Goal: Task Accomplishment & Management: Use online tool/utility

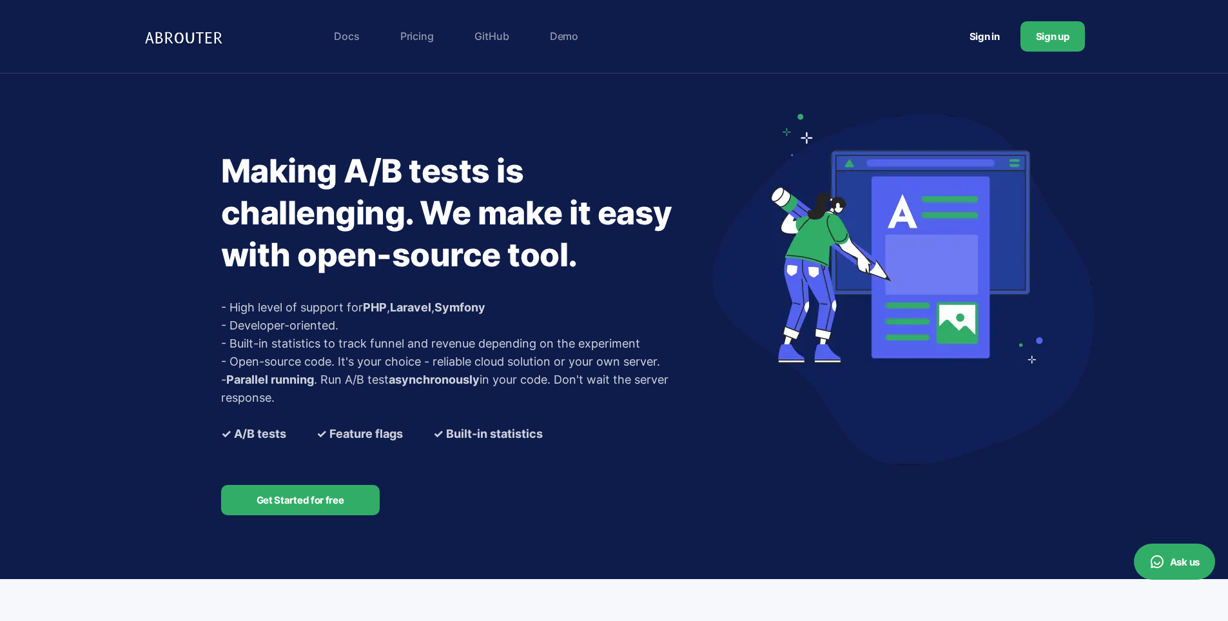
drag, startPoint x: 0, startPoint y: 0, endPoint x: 978, endPoint y: 34, distance: 978.2
click at [978, 34] on link "Sign in" at bounding box center [984, 37] width 61 height 24
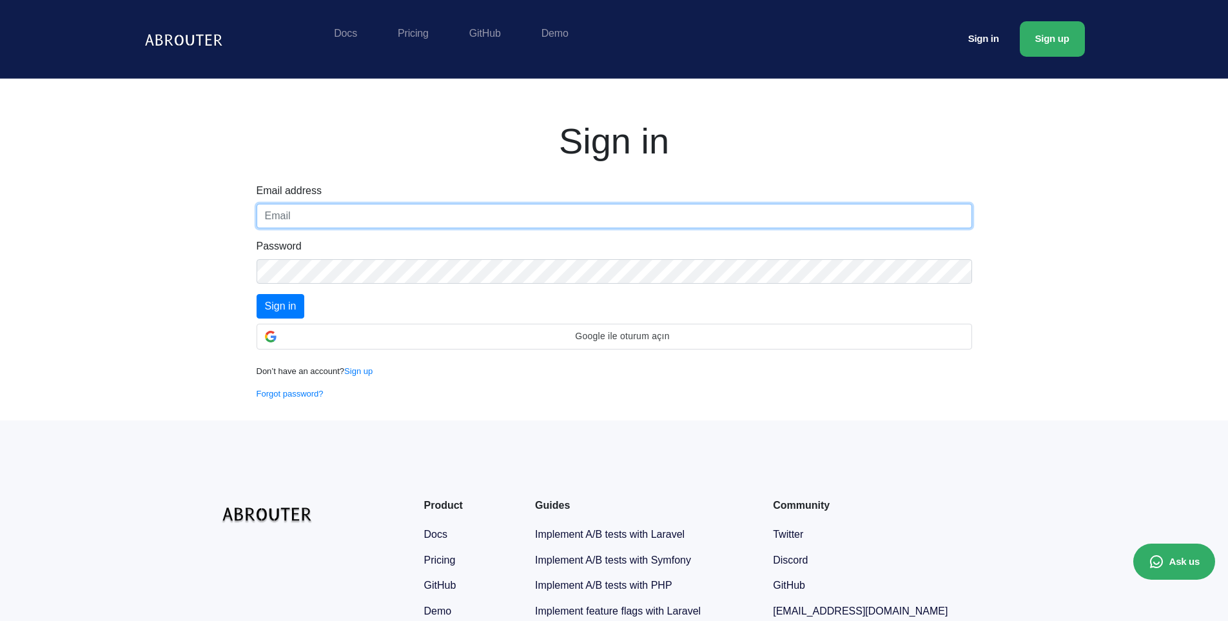
click at [443, 218] on input "text" at bounding box center [615, 216] width 716 height 25
paste input "[EMAIL_ADDRESS][DOMAIN_NAME]"
type input "[EMAIL_ADDRESS][DOMAIN_NAME]"
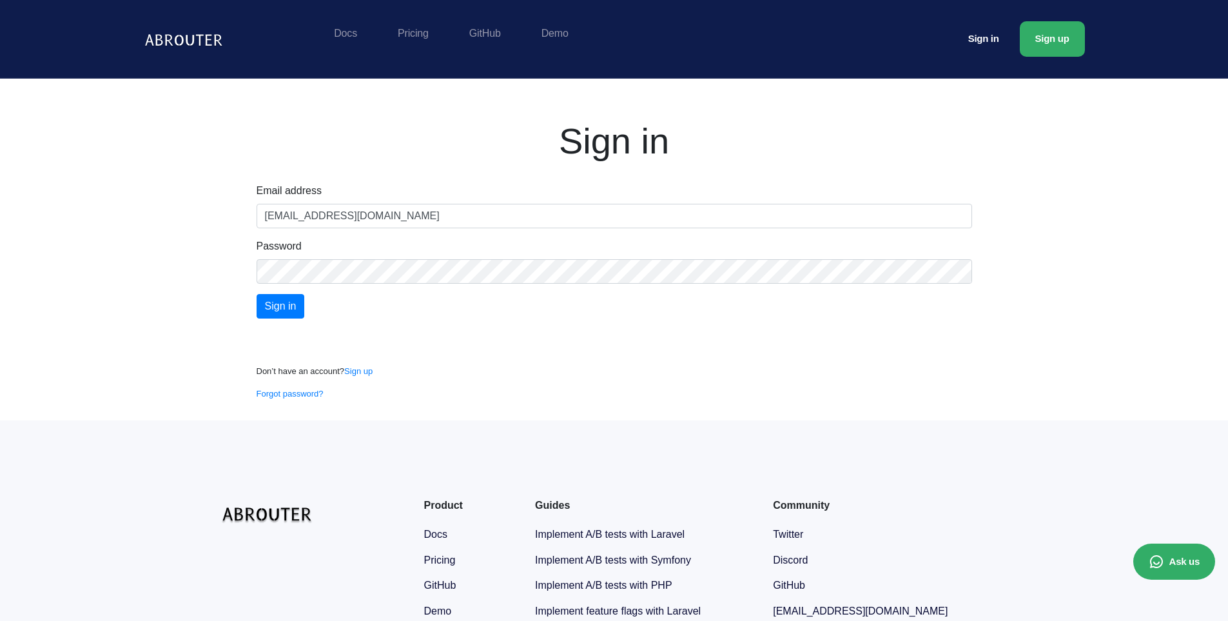
drag, startPoint x: 96, startPoint y: 373, endPoint x: 316, endPoint y: 311, distance: 228.6
click at [100, 371] on div "Sign in Email address teknofixas@gmail.com Password Sign in Don’t have an accou…" at bounding box center [614, 250] width 1228 height 342
click at [440, 284] on form "Email address teknofixas@gmail.com Password Sign in" at bounding box center [615, 250] width 716 height 135
click at [287, 305] on input "Sign in" at bounding box center [281, 306] width 48 height 25
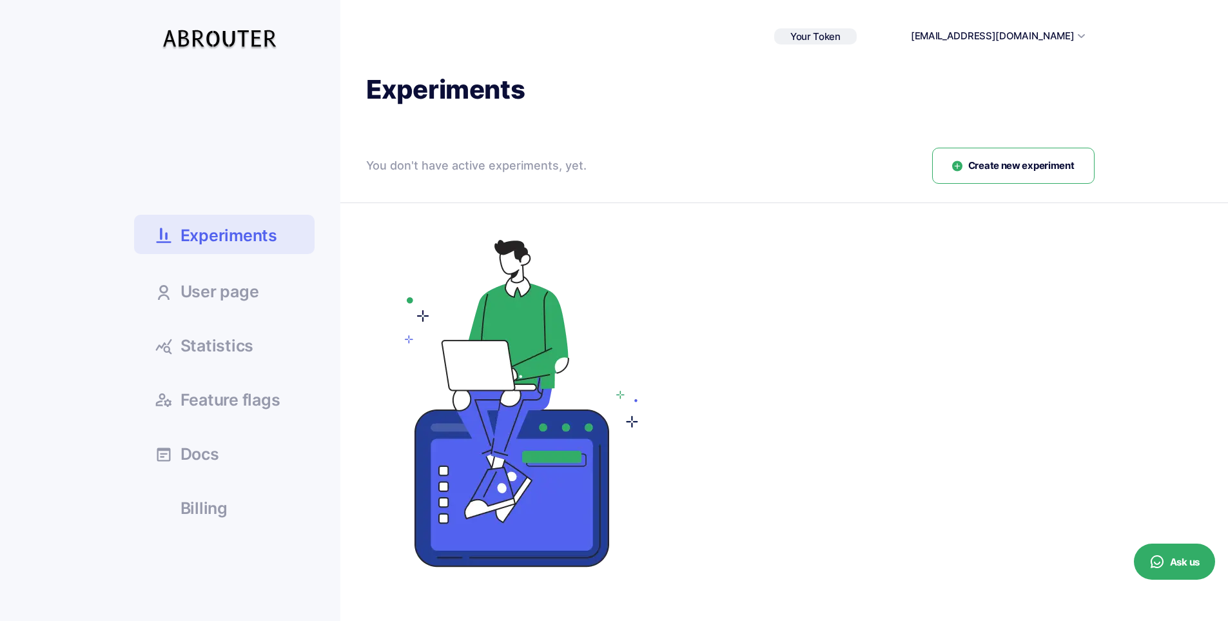
click at [928, 319] on div at bounding box center [730, 405] width 729 height 361
click at [1017, 144] on div "Experiments You don't have active experiments, yet. Create new experiment Activ…" at bounding box center [717, 330] width 755 height 514
click at [1013, 161] on span "Create new experiment" at bounding box center [1022, 166] width 106 height 15
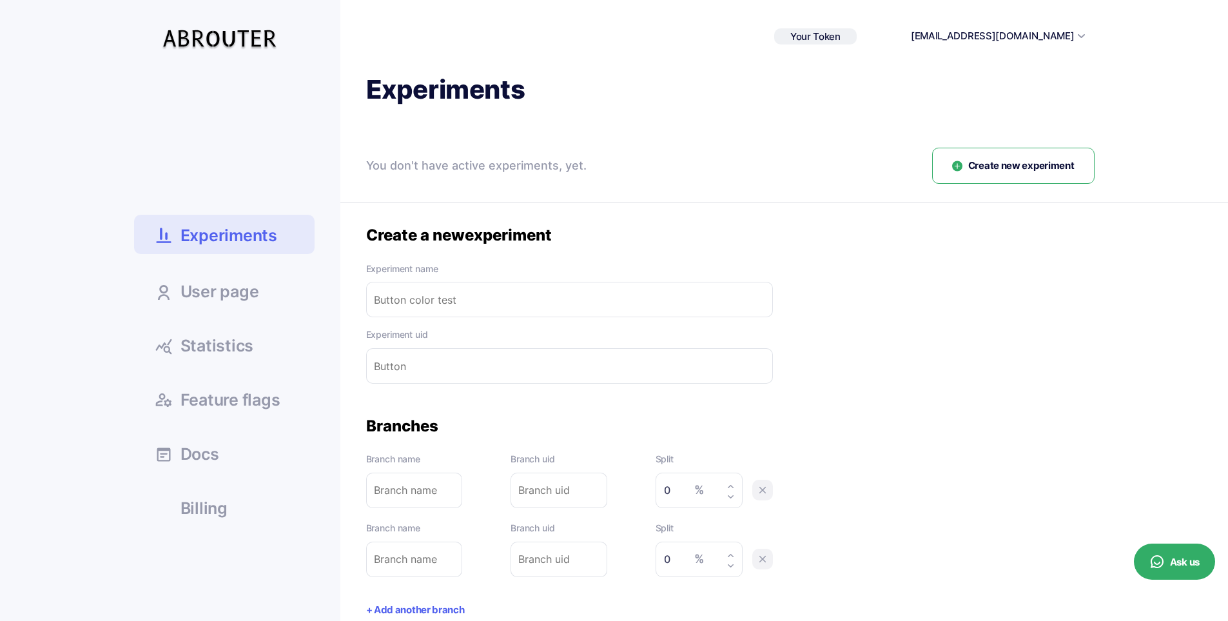
click at [514, 288] on input "text" at bounding box center [569, 299] width 407 height 35
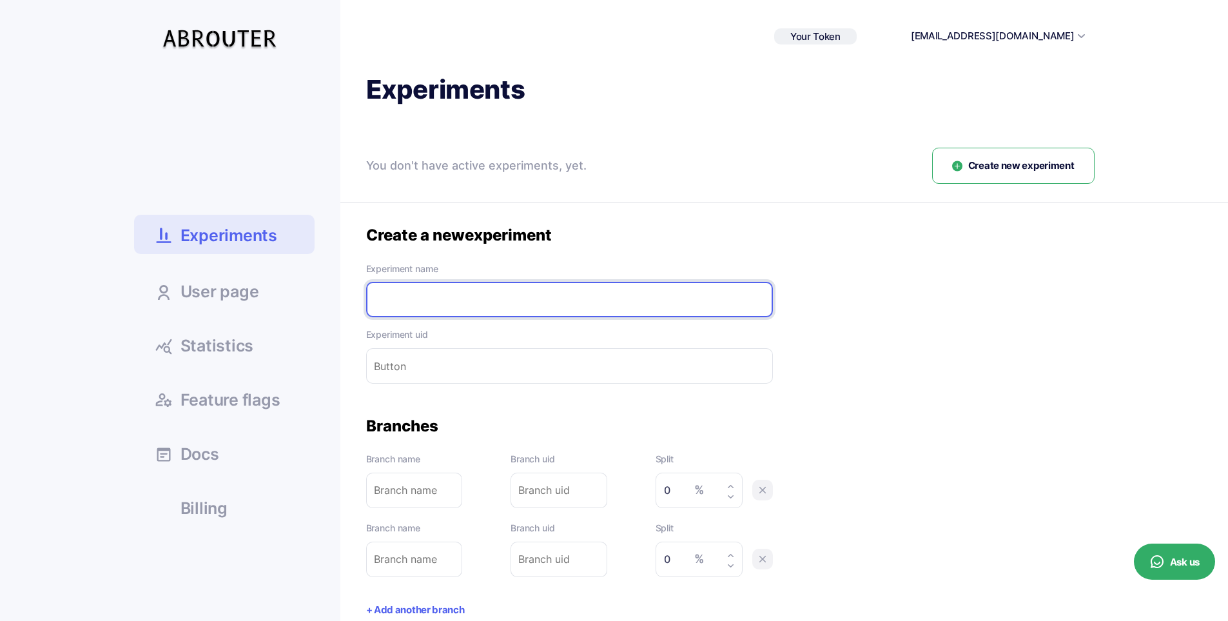
paste input "Modal vs old version"
type input "Modal vs old version"
type input "Modal-vs-old-version"
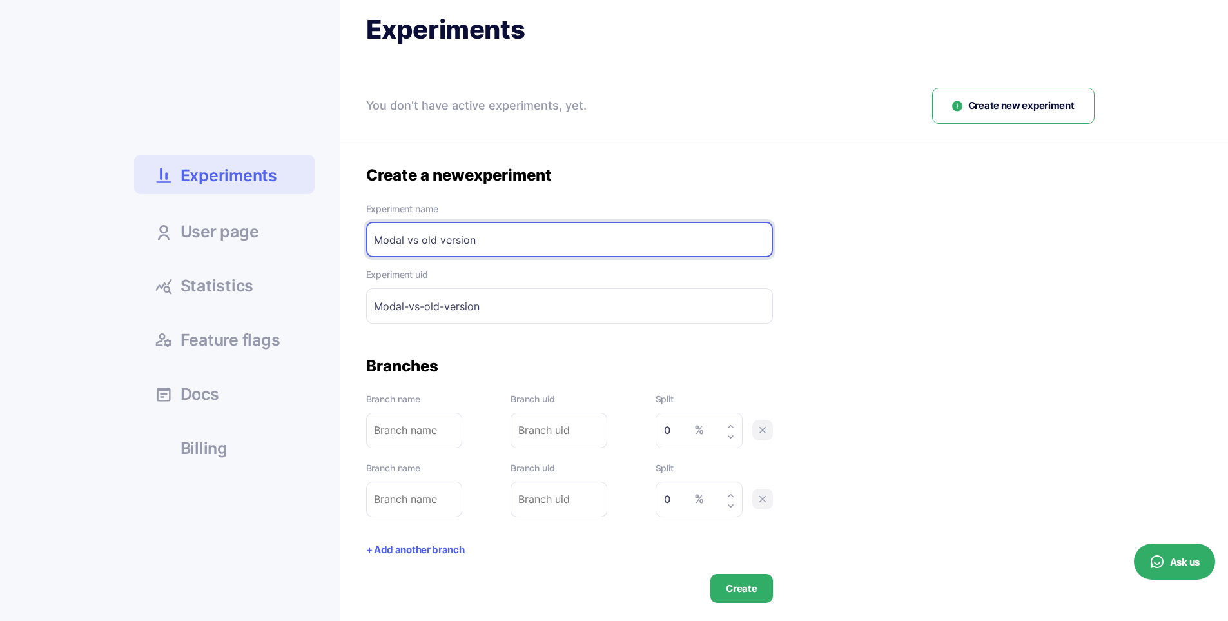
scroll to position [64, 0]
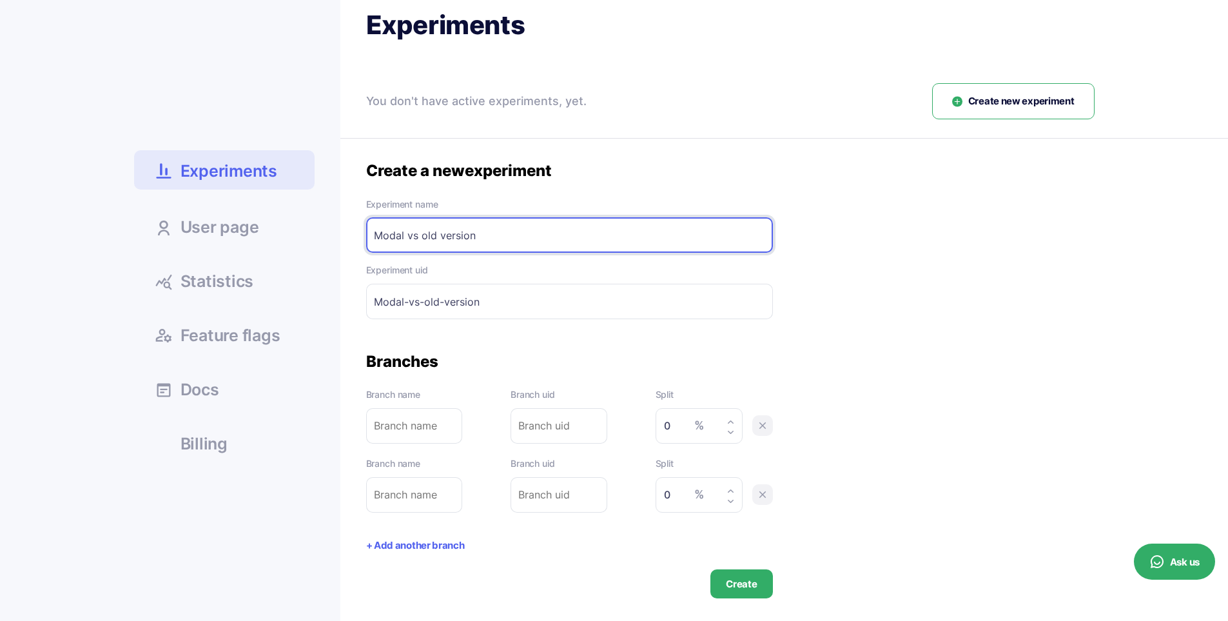
type input "Modal vs old version"
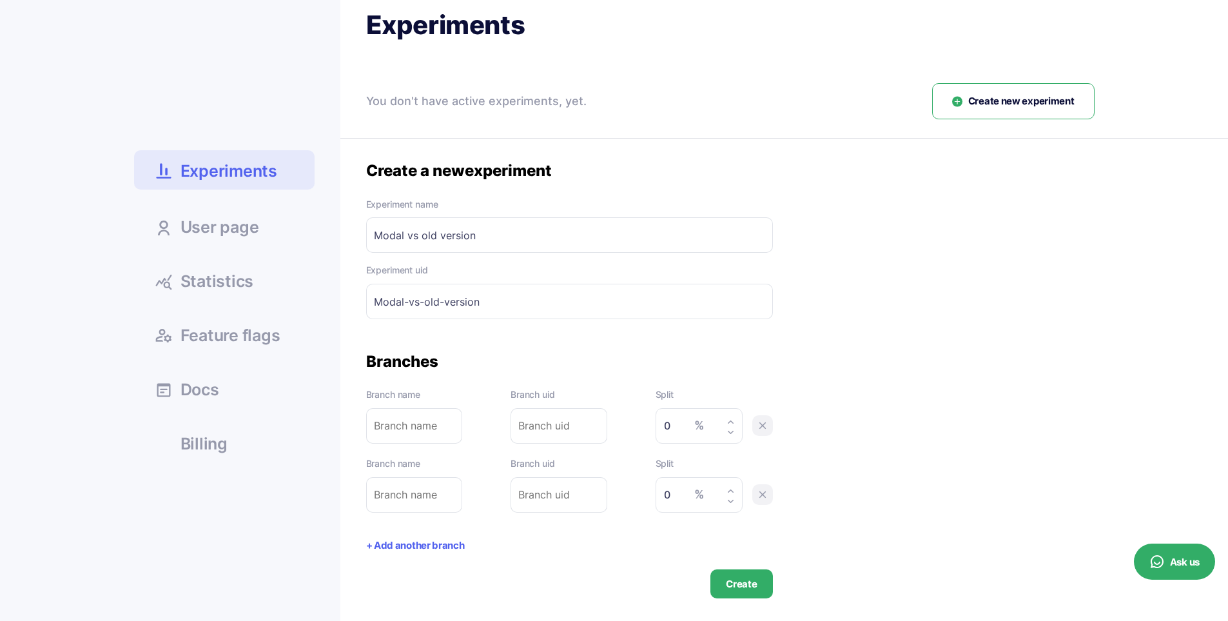
click at [919, 329] on div "Create a new experiment Experiment name Modal vs old version Please enter exper…" at bounding box center [730, 380] width 729 height 438
click at [397, 418] on input "text" at bounding box center [414, 425] width 97 height 35
type input "m"
type input "mo"
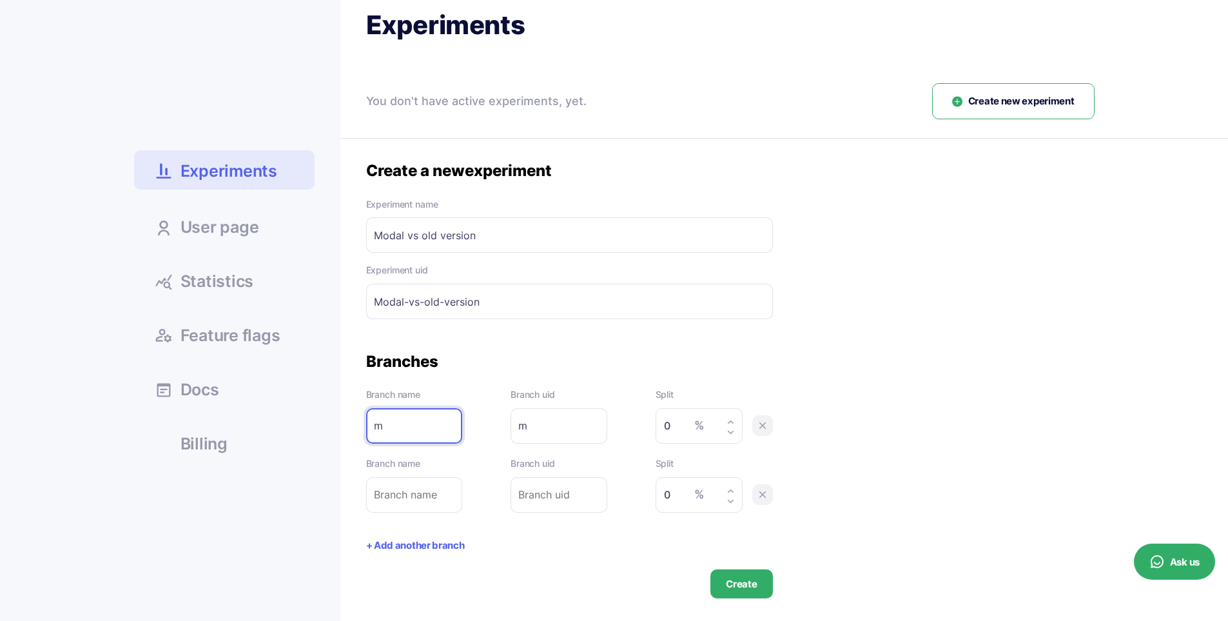
type input "mo"
type input "mod"
type input "moda"
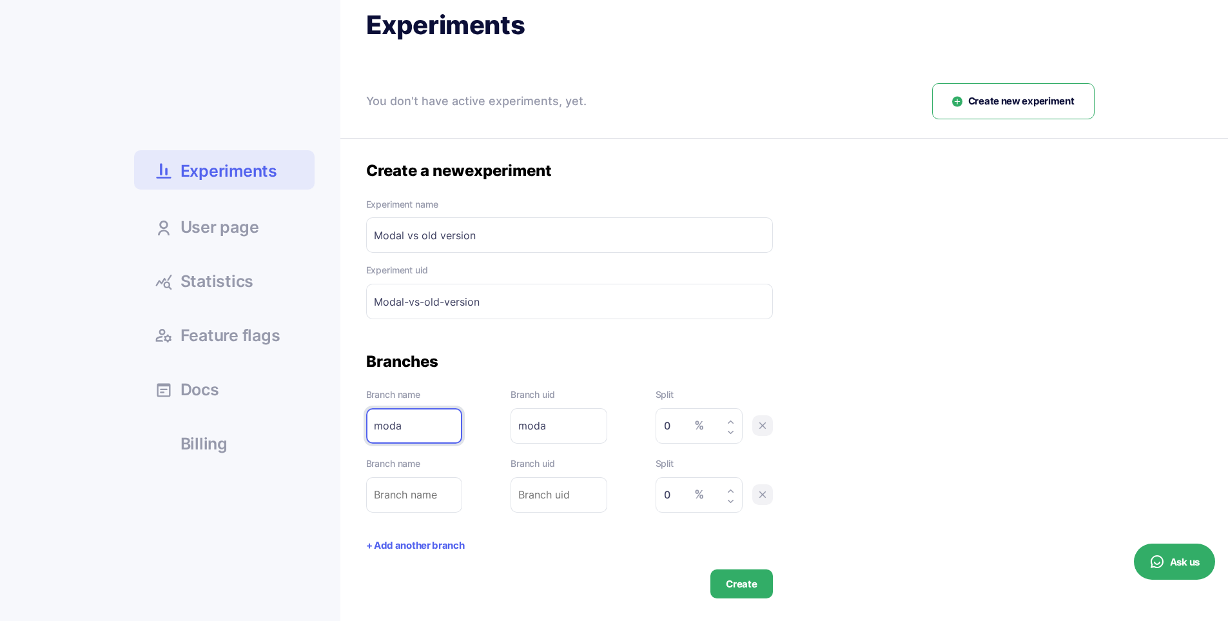
type input "modal"
click at [411, 497] on input "text" at bounding box center [414, 494] width 97 height 35
type input "o"
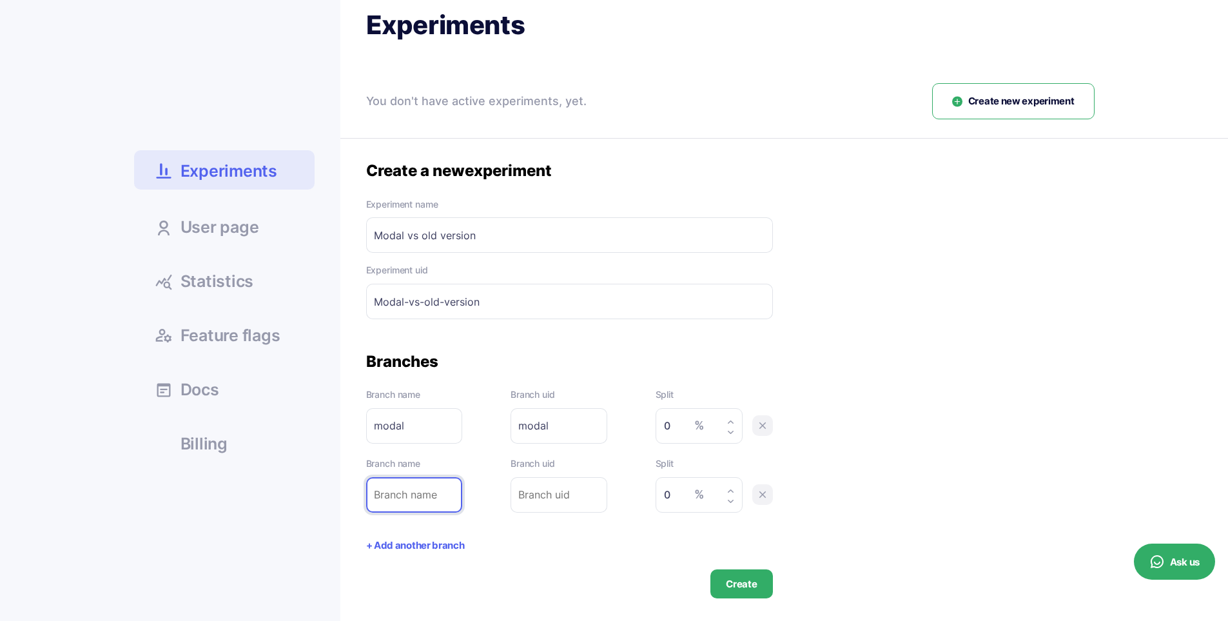
type input "o"
type input "ol"
type input "old"
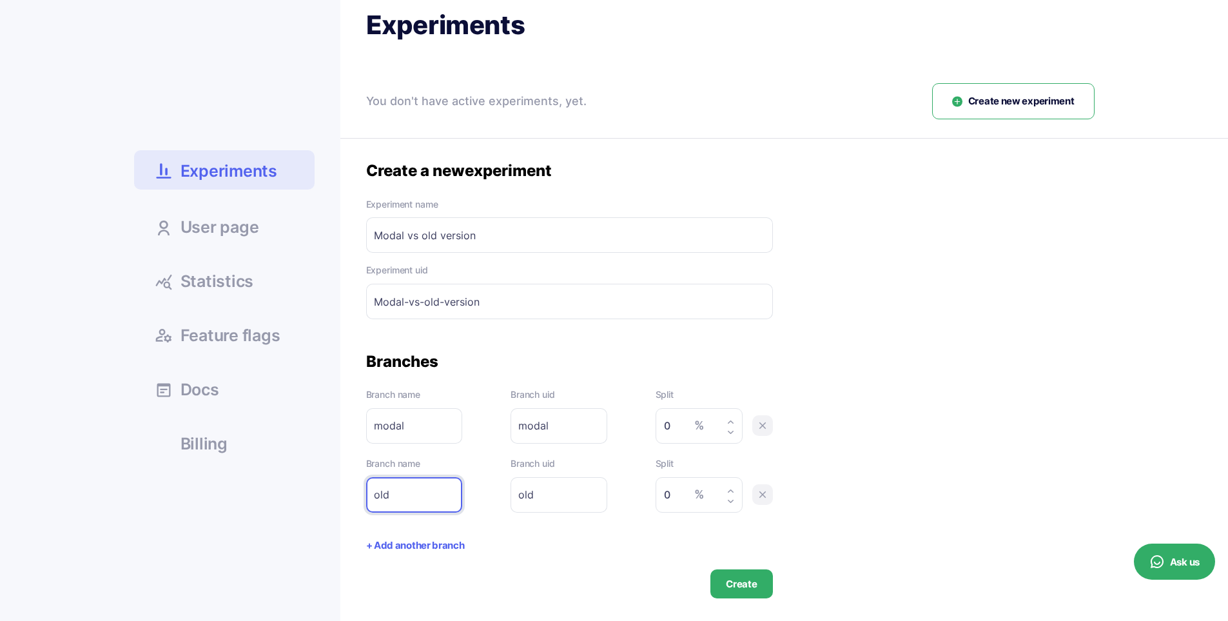
type input "old"
click at [678, 426] on input "0" at bounding box center [695, 426] width 63 height 19
type input "50"
click at [675, 498] on input "0" at bounding box center [695, 495] width 63 height 19
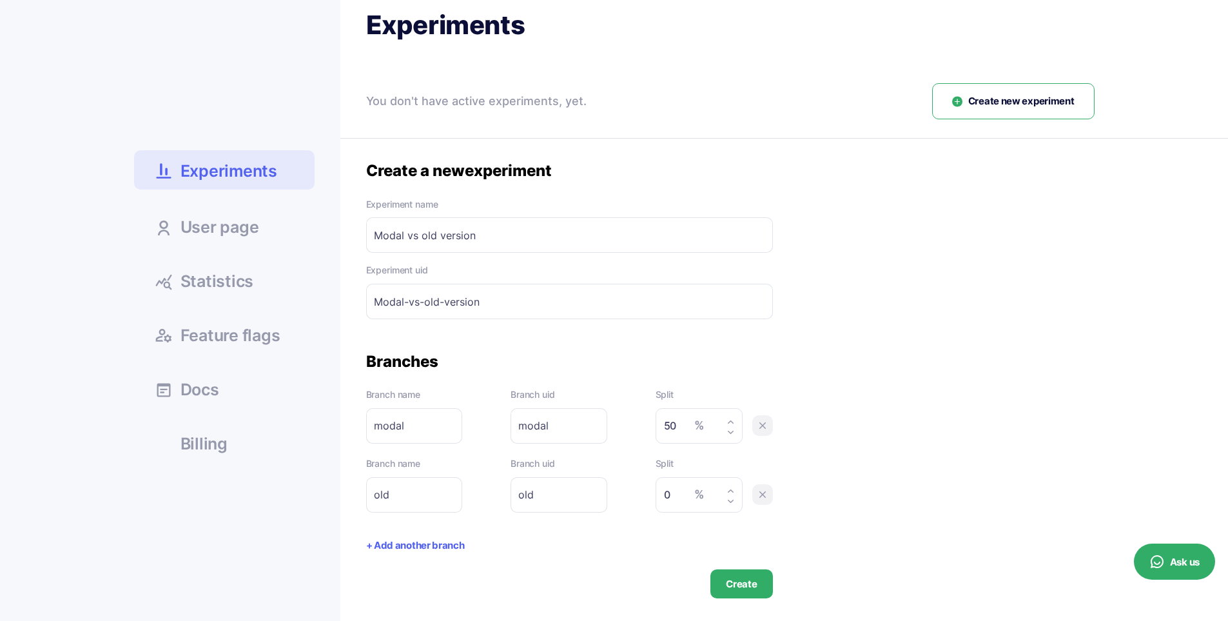
paste input "5"
type input "50"
click at [736, 578] on button "Create" at bounding box center [742, 583] width 62 height 29
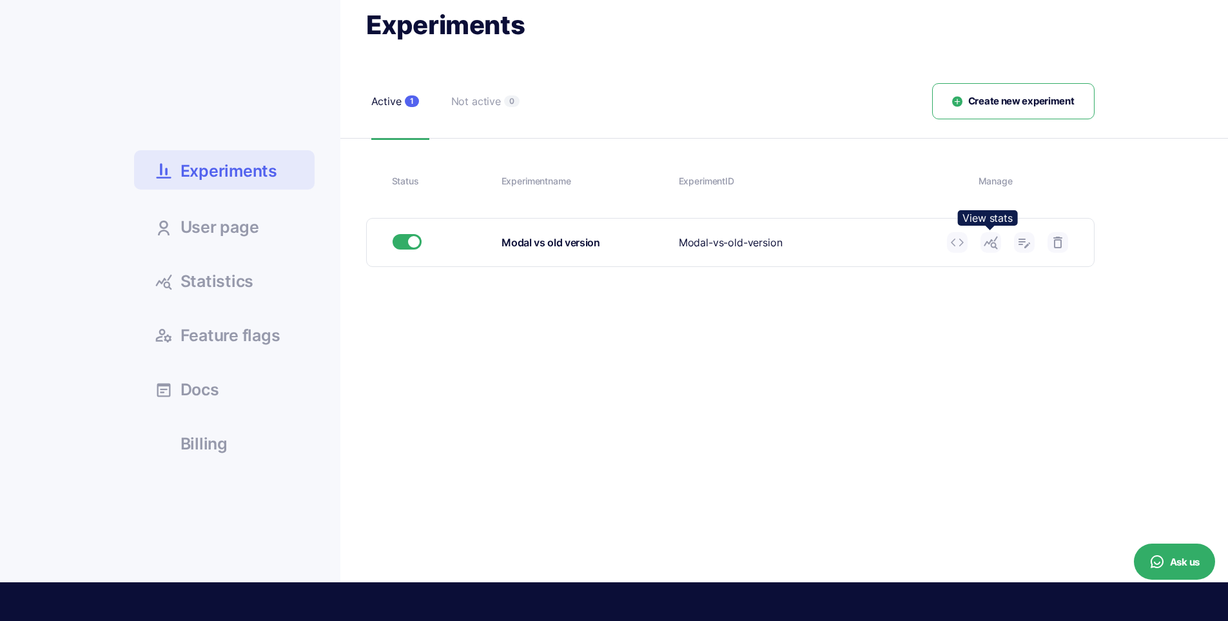
click at [996, 242] on icon at bounding box center [990, 242] width 15 height 15
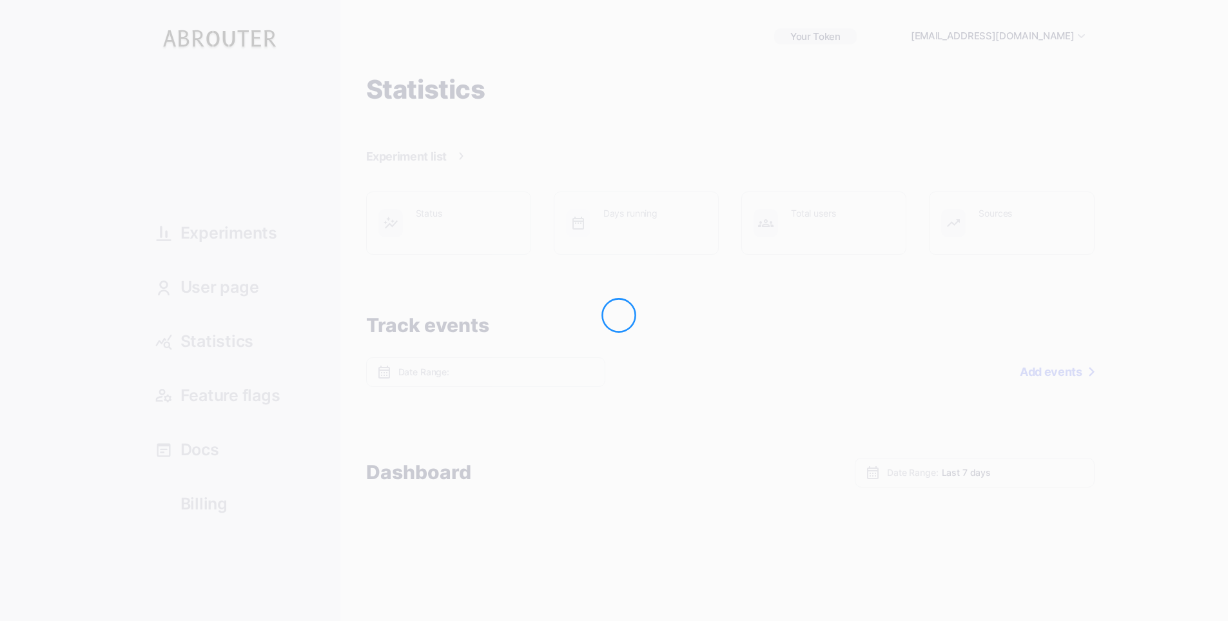
type input "Oct 14, 2025 - Oct 14, 2025"
type input "Oct 08, 2025 - Oct 14, 2025"
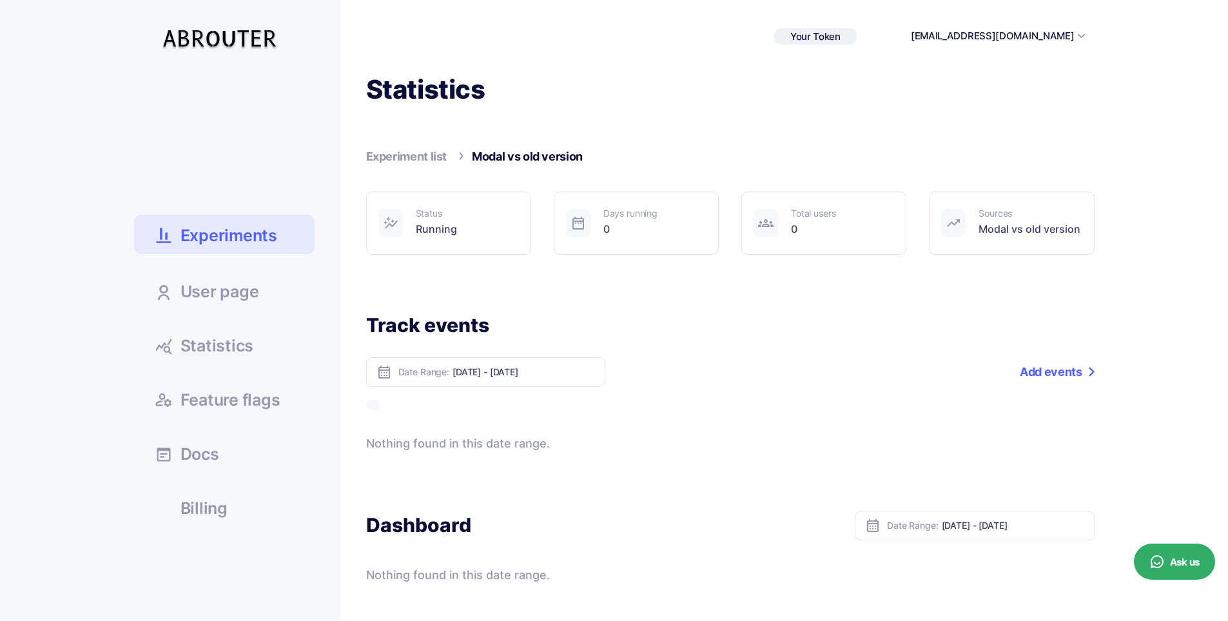
click at [1052, 369] on link "Add events" at bounding box center [1057, 372] width 74 height 30
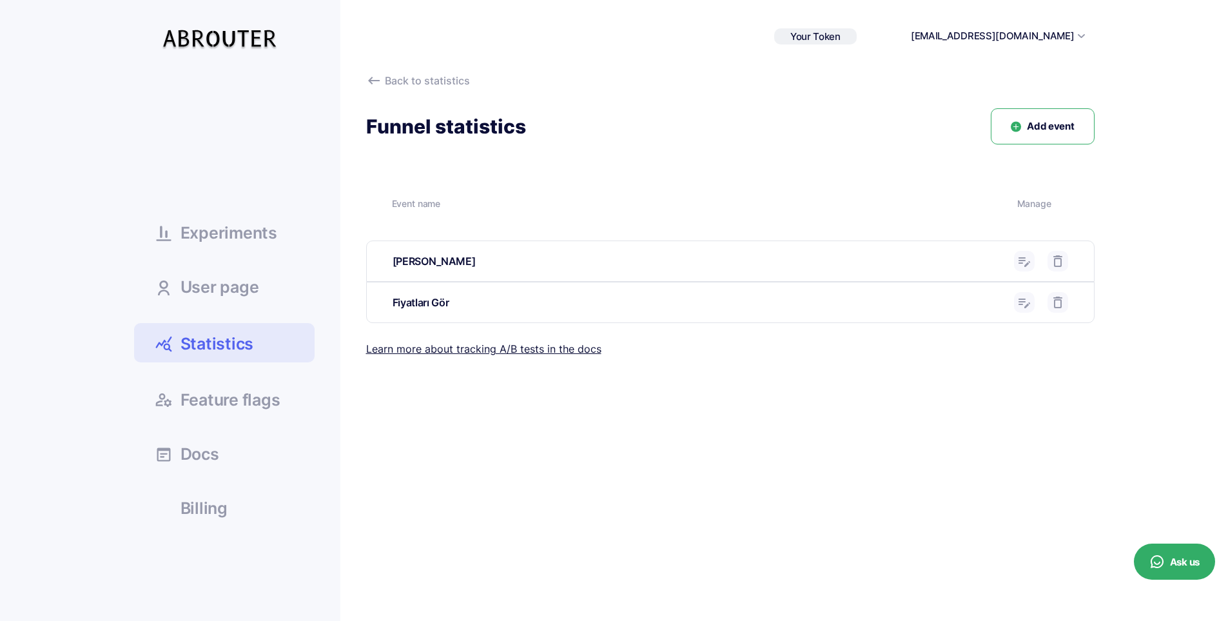
click at [865, 399] on div "Back to statistics Funnel statistics Add event Event name [GEOGRAPHIC_DATA] [PE…" at bounding box center [717, 305] width 755 height 464
click at [1033, 132] on span "Add event" at bounding box center [1050, 126] width 47 height 15
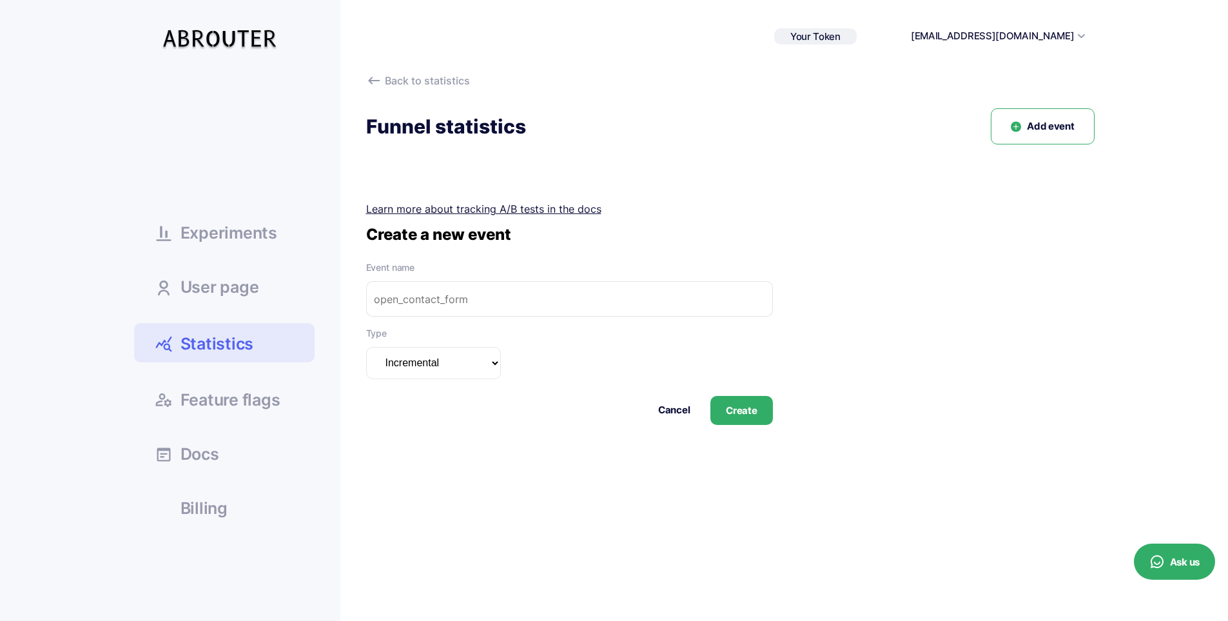
click at [459, 309] on input "text" at bounding box center [569, 298] width 407 height 35
type input "modal"
click at [743, 412] on button "Create" at bounding box center [742, 410] width 62 height 29
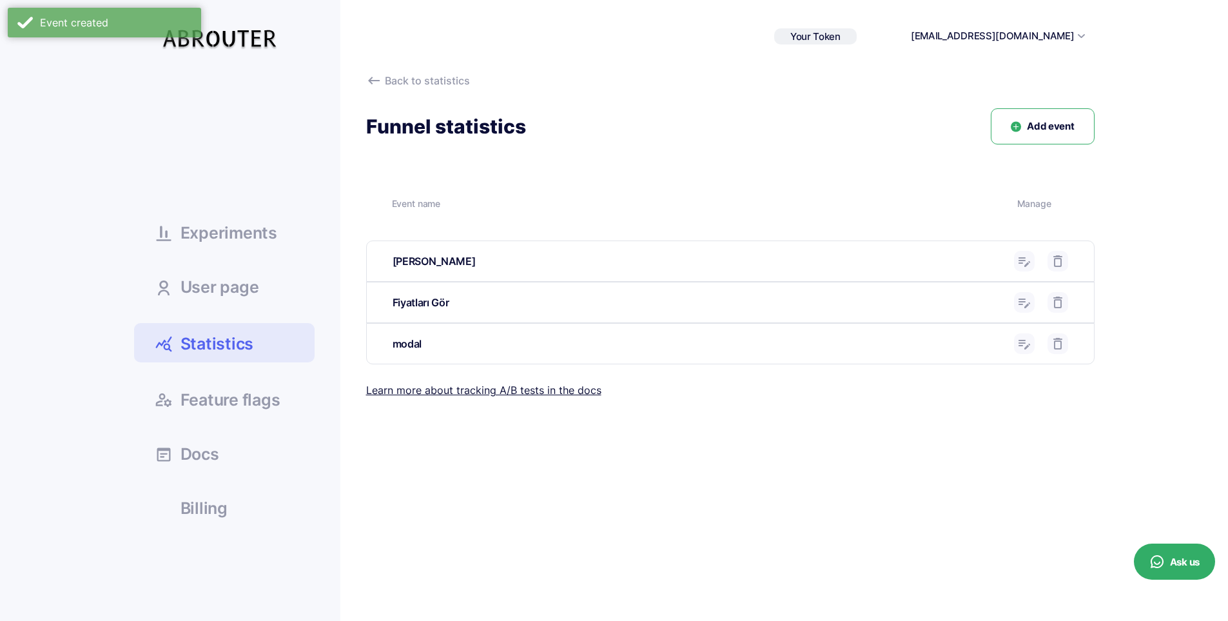
click at [1067, 124] on span "Add event" at bounding box center [1050, 126] width 47 height 15
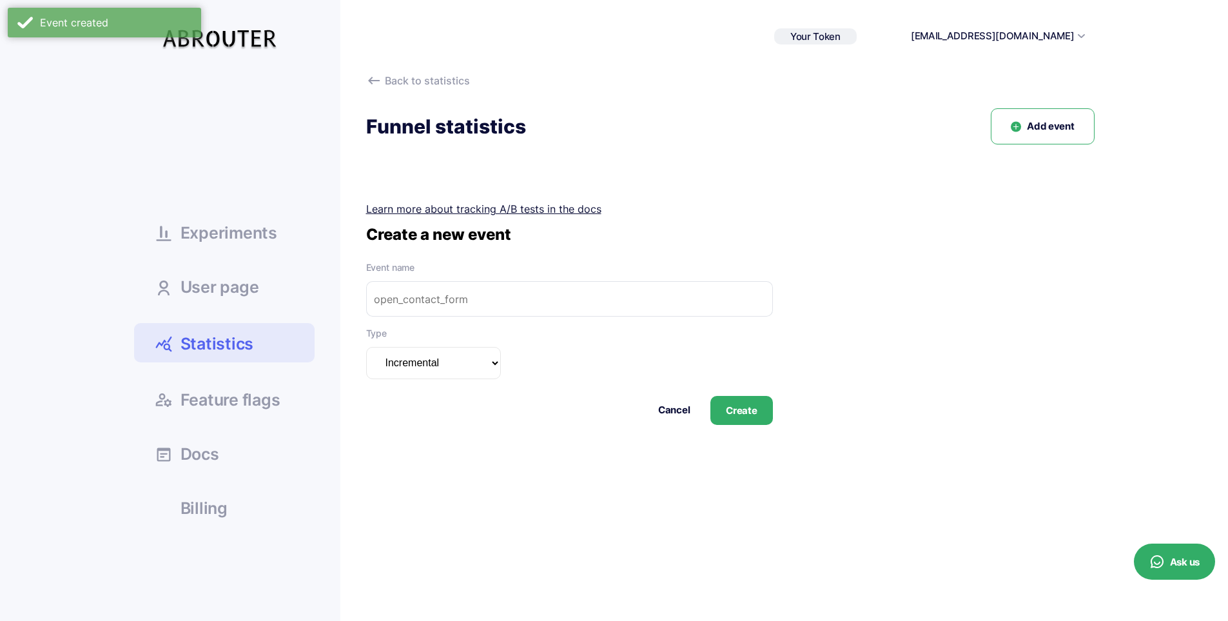
click at [626, 300] on input "text" at bounding box center [569, 298] width 407 height 35
type input "old"
click button "Cancel" at bounding box center [674, 410] width 32 height 15
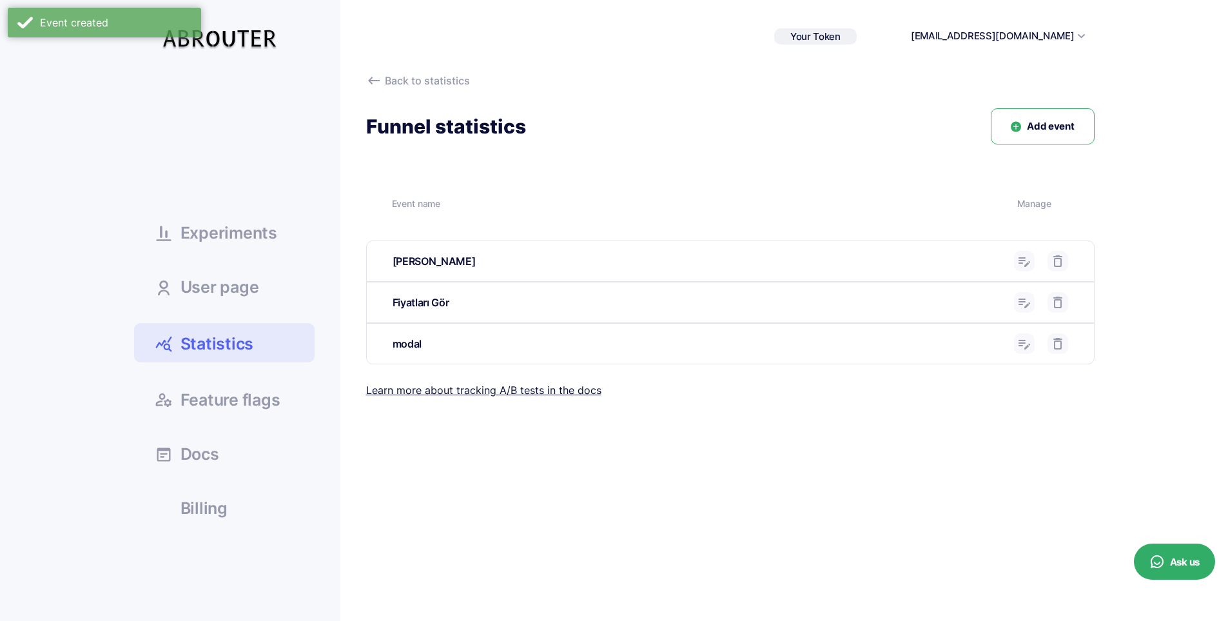
click at [1043, 121] on span "Add event" at bounding box center [1050, 126] width 47 height 15
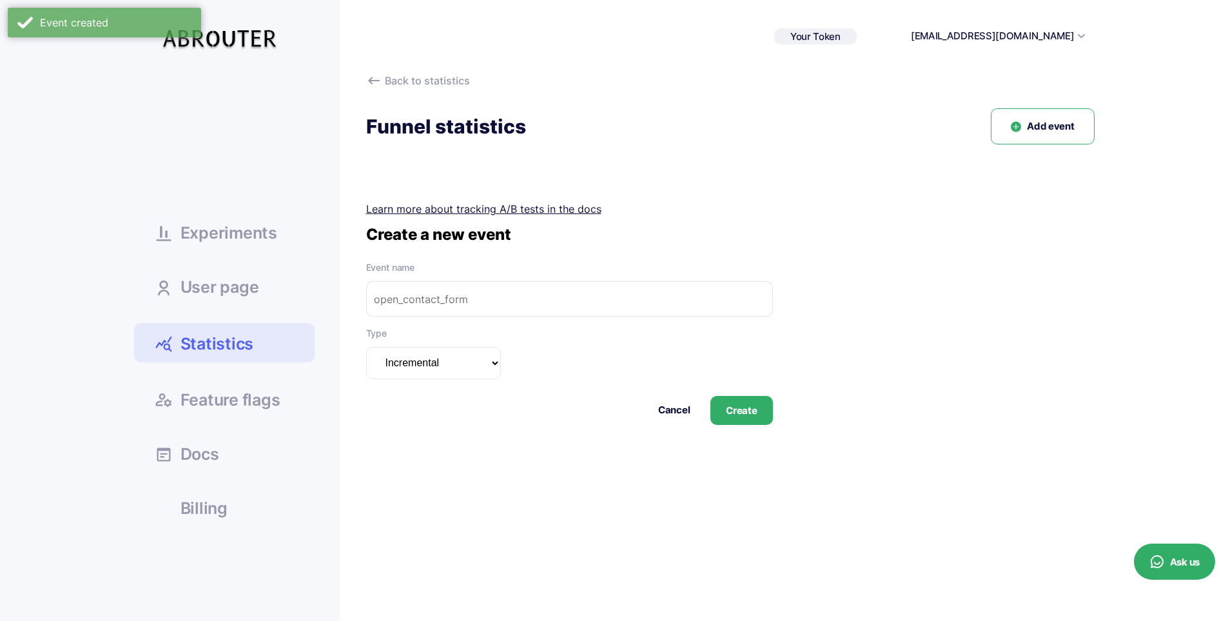
click at [567, 308] on input "text" at bounding box center [569, 298] width 407 height 35
type input "old"
click at [743, 419] on button "Create" at bounding box center [742, 410] width 62 height 29
